Goal: Find contact information: Find contact information

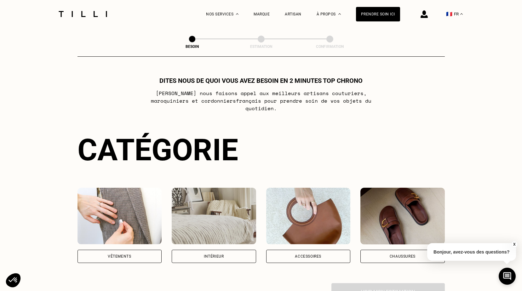
click at [134, 207] on img at bounding box center [119, 216] width 84 height 57
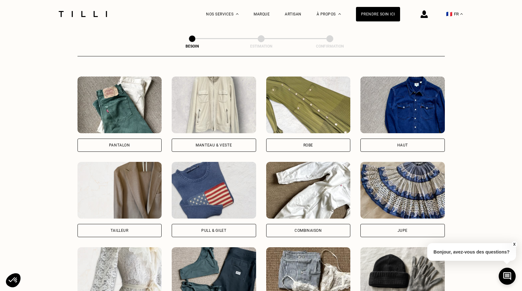
scroll to position [301, 0]
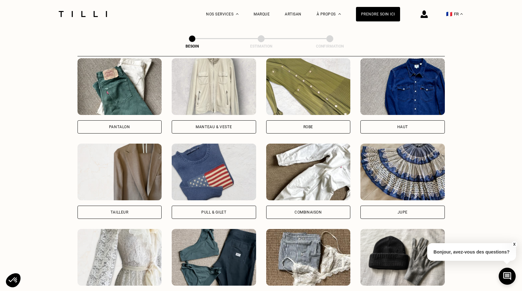
click at [213, 206] on div "Pull & gilet" at bounding box center [214, 212] width 84 height 13
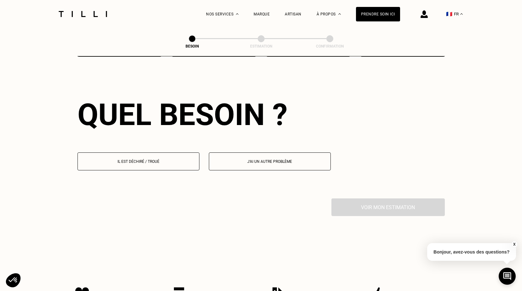
scroll to position [549, 0]
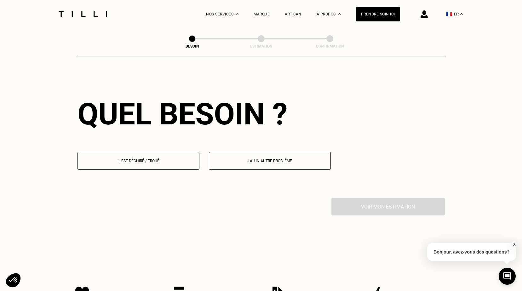
click at [164, 159] on p "Il est déchiré / troué" at bounding box center [138, 161] width 115 height 4
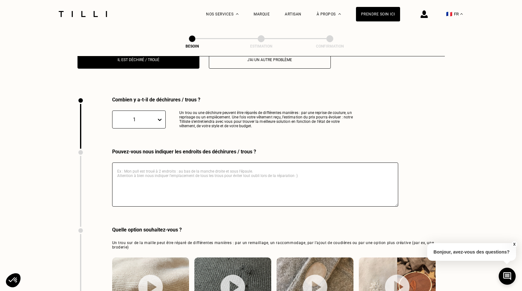
scroll to position [671, 0]
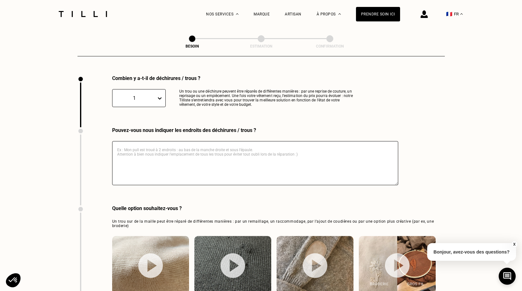
click at [156, 143] on textarea at bounding box center [255, 163] width 286 height 44
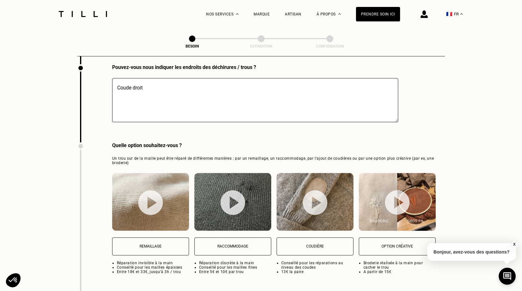
scroll to position [766, 0]
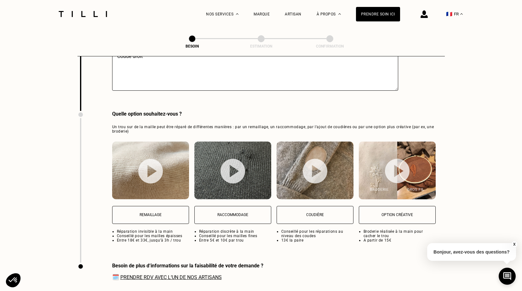
type textarea "Coude droit"
click at [152, 174] on img at bounding box center [150, 171] width 25 height 25
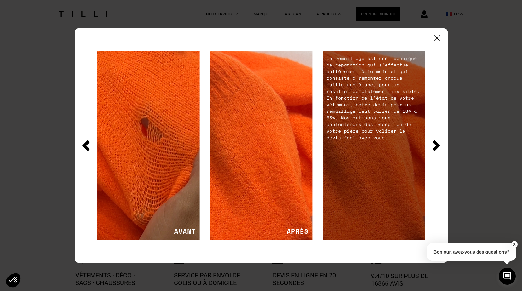
scroll to position [954, 0]
click at [439, 146] on img at bounding box center [437, 145] width 8 height 11
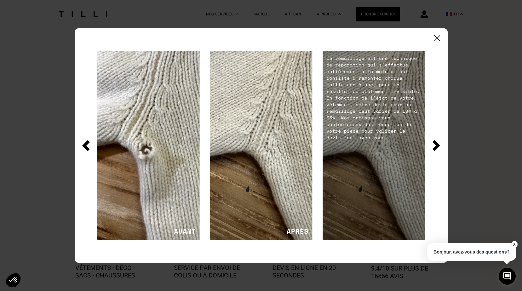
click at [436, 148] on img at bounding box center [437, 145] width 8 height 11
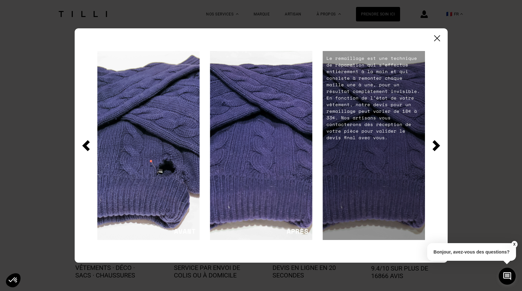
click at [440, 42] on div at bounding box center [261, 145] width 373 height 234
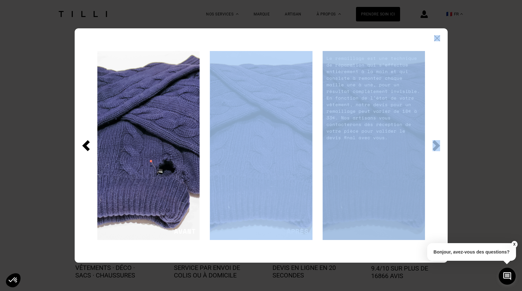
click at [439, 37] on div at bounding box center [261, 145] width 373 height 234
click at [438, 36] on img at bounding box center [437, 38] width 6 height 6
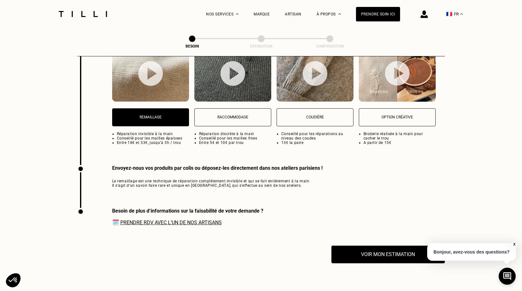
scroll to position [859, 0]
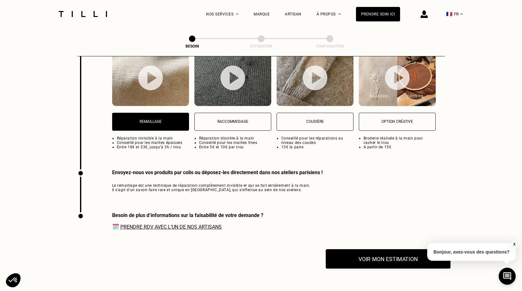
click at [383, 253] on button "Voir mon estimation" at bounding box center [388, 259] width 125 height 20
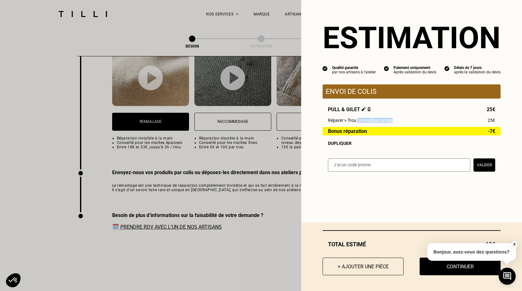
drag, startPoint x: 353, startPoint y: 121, endPoint x: 390, endPoint y: 120, distance: 37.2
click at [390, 120] on div "Réparer > Trou : remaillage simple 25€" at bounding box center [411, 120] width 167 height 5
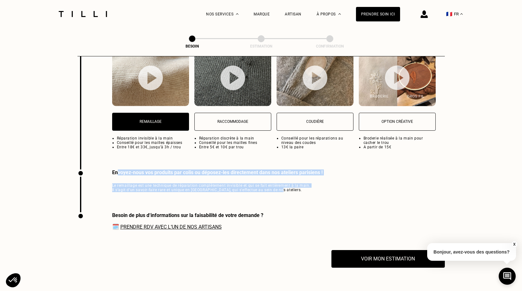
drag, startPoint x: 117, startPoint y: 168, endPoint x: 291, endPoint y: 186, distance: 175.5
click at [291, 186] on div "Envoyez-nous vos produits par colis ou déposez-les directement dans nos atelier…" at bounding box center [217, 180] width 210 height 23
click at [167, 183] on span "Le remaillage est une technique de réparation complètement invisible et qui se …" at bounding box center [217, 187] width 210 height 9
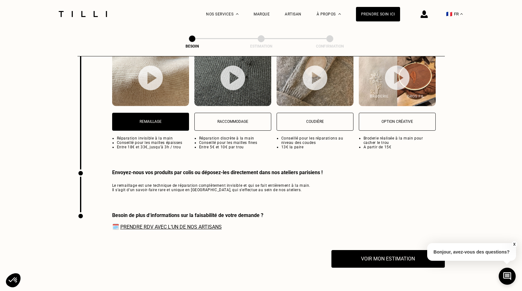
click at [153, 224] on link "Prendre RDV avec l‘un de nos artisans" at bounding box center [170, 227] width 101 height 6
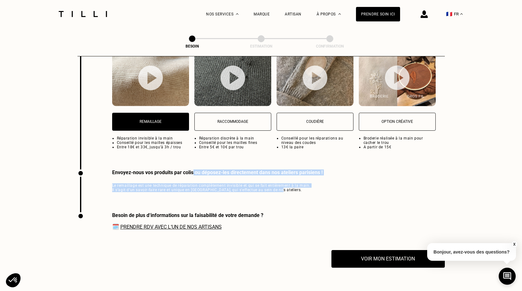
drag, startPoint x: 200, startPoint y: 168, endPoint x: 274, endPoint y: 187, distance: 76.2
click at [274, 187] on div "Envoyez-nous vos produits par colis ou déposez-les directement dans nos atelier…" at bounding box center [217, 180] width 210 height 23
drag, startPoint x: 274, startPoint y: 187, endPoint x: 278, endPoint y: 187, distance: 4.7
click at [278, 187] on span "Le remaillage est une technique de réparation complètement invisible et qui se …" at bounding box center [217, 187] width 210 height 9
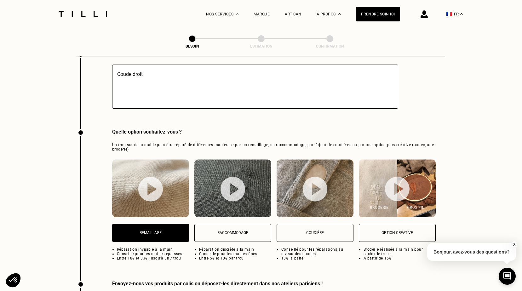
scroll to position [796, 0]
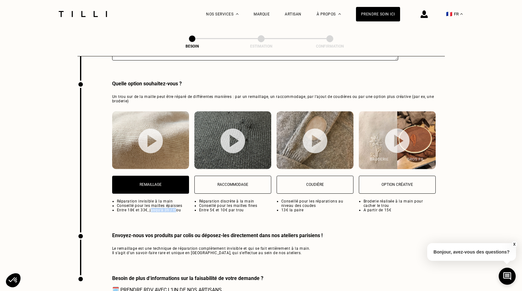
drag, startPoint x: 150, startPoint y: 205, endPoint x: 176, endPoint y: 206, distance: 25.8
click at [176, 208] on li "Entre 18€ et 33€, jusqu’à 3h / trou" at bounding box center [153, 210] width 72 height 4
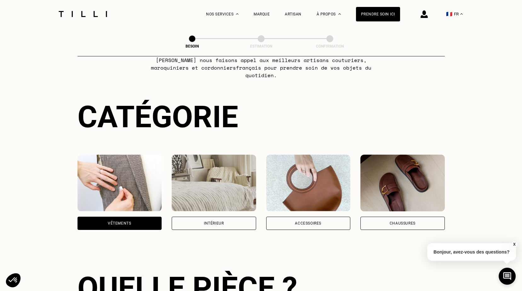
scroll to position [0, 0]
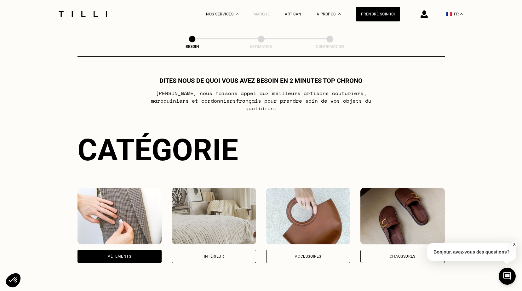
click at [265, 14] on div "Marque" at bounding box center [262, 14] width 16 height 4
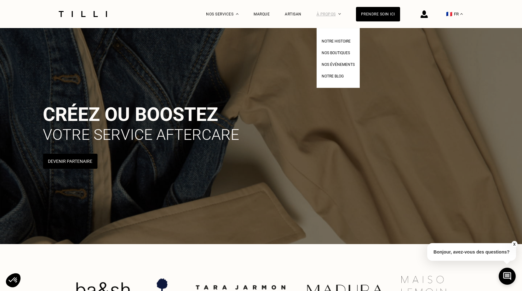
click at [330, 14] on div "À propos" at bounding box center [329, 14] width 24 height 28
click at [336, 51] on span "Nos boutiques" at bounding box center [336, 53] width 28 height 4
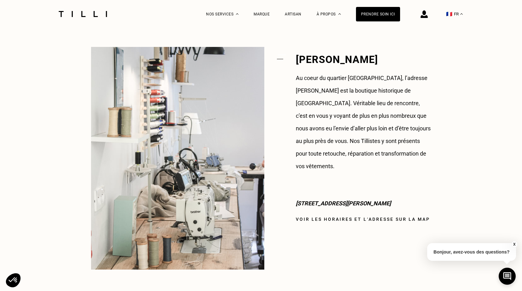
scroll to position [473, 0]
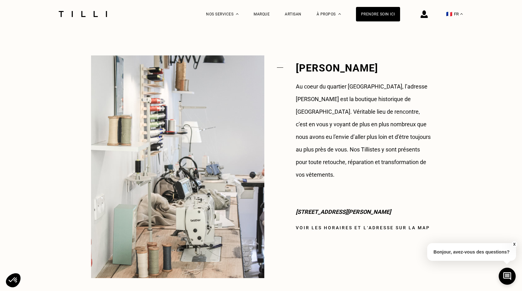
drag, startPoint x: 295, startPoint y: 201, endPoint x: 392, endPoint y: 199, distance: 96.1
click at [392, 206] on p "[STREET_ADDRESS][PERSON_NAME]" at bounding box center [363, 212] width 135 height 13
drag, startPoint x: 392, startPoint y: 199, endPoint x: 337, endPoint y: 213, distance: 56.2
click at [337, 213] on div "[PERSON_NAME] Au coeur du quartier [GEOGRAPHIC_DATA], l’adresse [PERSON_NAME] e…" at bounding box center [363, 166] width 135 height 223
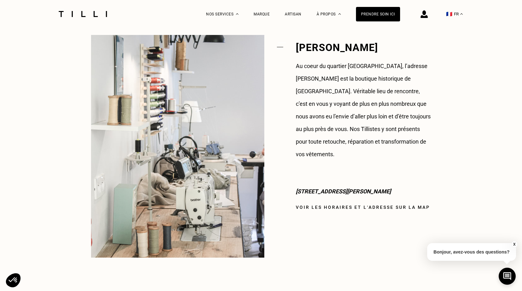
scroll to position [504, 0]
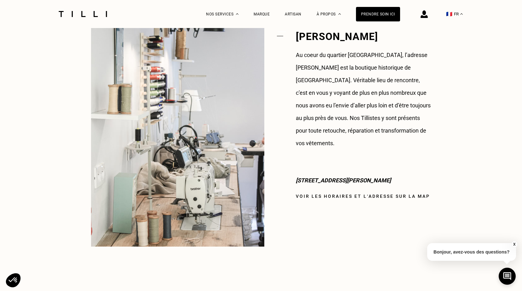
click at [383, 194] on link "Voir les horaires et l‘adresse sur la map" at bounding box center [363, 196] width 134 height 5
drag, startPoint x: 296, startPoint y: 168, endPoint x: 405, endPoint y: 171, distance: 109.0
click at [405, 174] on p "[STREET_ADDRESS][PERSON_NAME]" at bounding box center [363, 180] width 135 height 13
copy p "[STREET_ADDRESS][PERSON_NAME]"
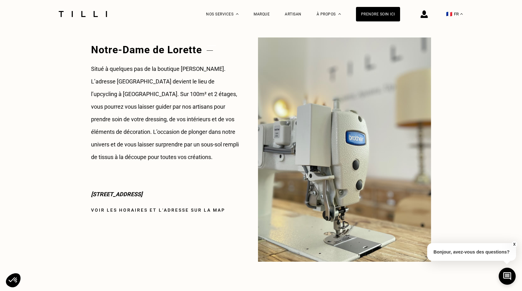
scroll to position [788, 0]
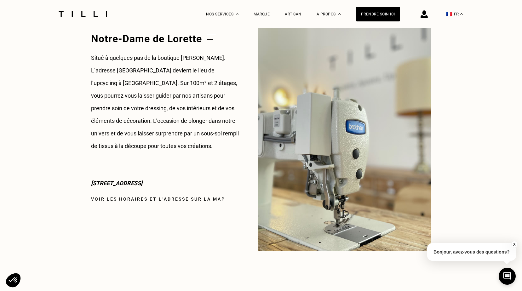
click at [133, 201] on link "Voir les horaires et l‘adresse sur la map" at bounding box center [158, 199] width 134 height 5
drag, startPoint x: 93, startPoint y: 184, endPoint x: 203, endPoint y: 180, distance: 110.3
click at [203, 180] on p "[STREET_ADDRESS]" at bounding box center [165, 183] width 148 height 13
drag, startPoint x: 203, startPoint y: 184, endPoint x: 84, endPoint y: 184, distance: 119.1
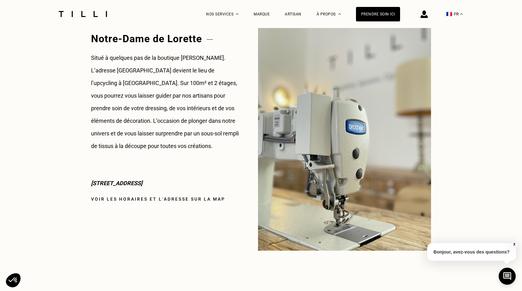
copy p "[STREET_ADDRESS]"
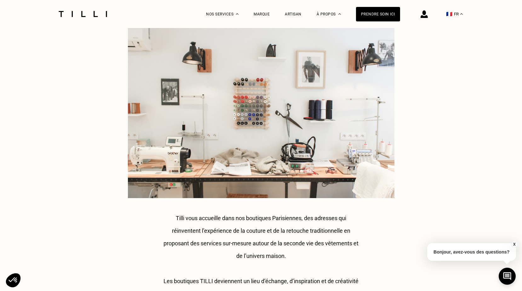
scroll to position [0, 0]
